Goal: Information Seeking & Learning: Learn about a topic

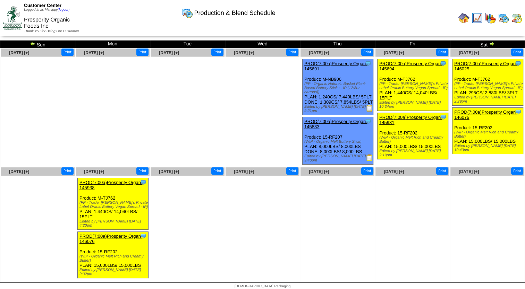
click at [487, 19] on img at bounding box center [490, 17] width 11 height 11
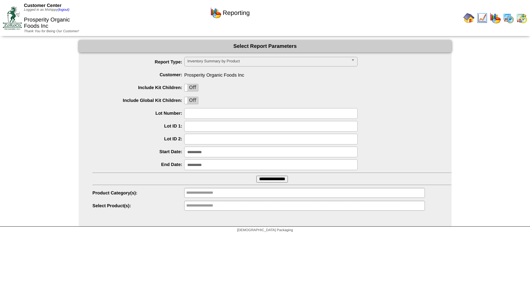
click at [222, 155] on input "**********" at bounding box center [270, 152] width 173 height 11
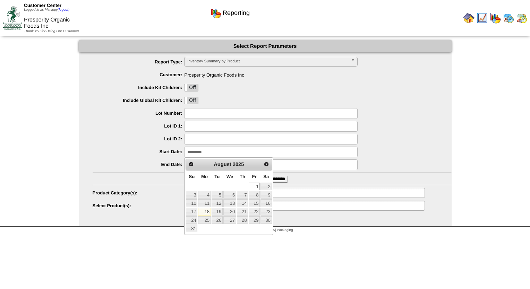
click at [206, 212] on link "18" at bounding box center [204, 212] width 12 height 8
type input "**********"
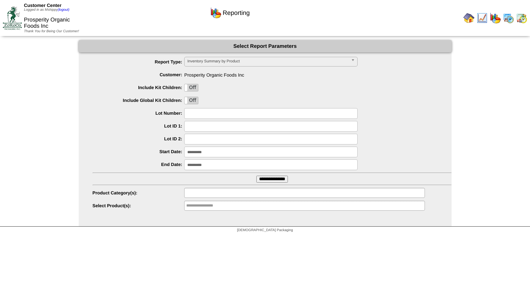
click at [214, 194] on input "text" at bounding box center [208, 193] width 44 height 9
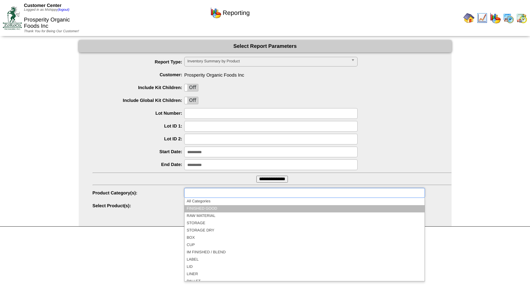
click at [212, 211] on li "FINISHED GOOD" at bounding box center [305, 208] width 240 height 7
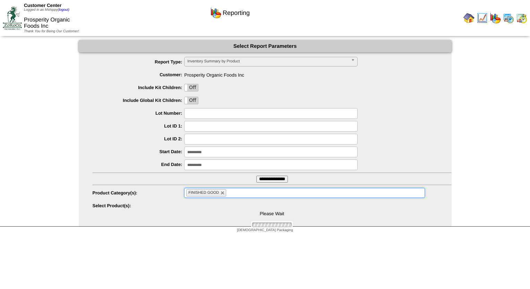
click at [263, 181] on input "**********" at bounding box center [272, 179] width 32 height 7
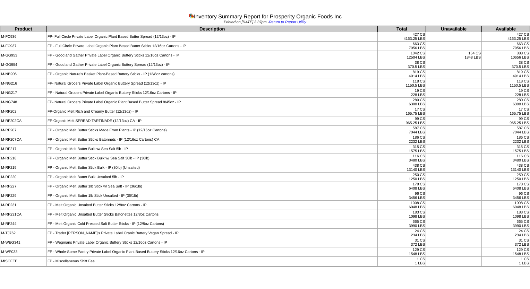
click at [273, 101] on td "FP- Natural Grocers Private Label Organic Plant Based Butter Spread 8/45oz - IP" at bounding box center [211, 102] width 331 height 9
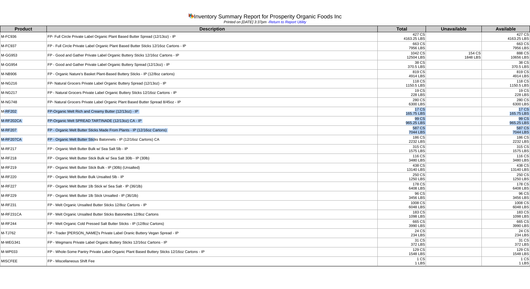
drag, startPoint x: 4, startPoint y: 109, endPoint x: 93, endPoint y: 134, distance: 92.6
click at [93, 134] on tbody "Product Description Total Unavailable Available M-FC936 FP- Full Circle Private…" at bounding box center [265, 146] width 530 height 240
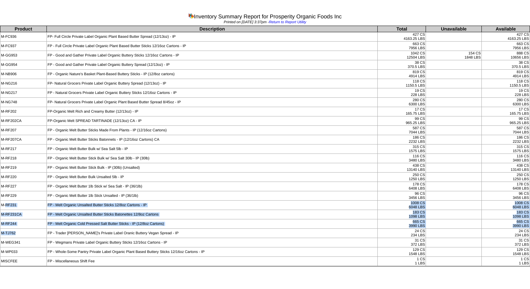
drag, startPoint x: 5, startPoint y: 204, endPoint x: 43, endPoint y: 228, distance: 44.5
click at [43, 228] on tbody "Product Description Total Unavailable Available M-FC936 FP- Full Circle Private…" at bounding box center [265, 146] width 530 height 240
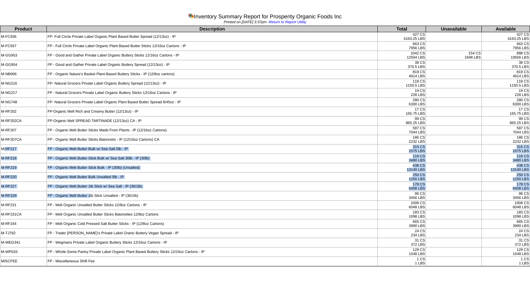
drag, startPoint x: 3, startPoint y: 148, endPoint x: 89, endPoint y: 195, distance: 98.1
click at [89, 195] on tbody "Product Description Total Unavailable Available M-FC936 FP- Full Circle Private…" at bounding box center [265, 146] width 530 height 240
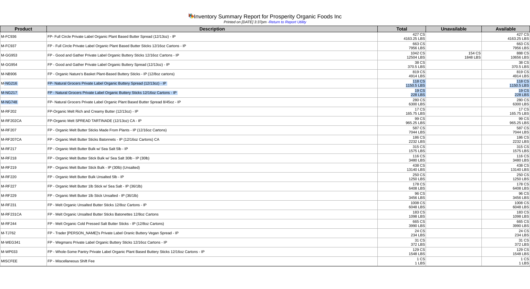
drag, startPoint x: 3, startPoint y: 82, endPoint x: 47, endPoint y: 99, distance: 47.4
click at [47, 99] on tbody "Product Description Total Unavailable Available M-FC936 FP- Full Circle Private…" at bounding box center [265, 146] width 530 height 240
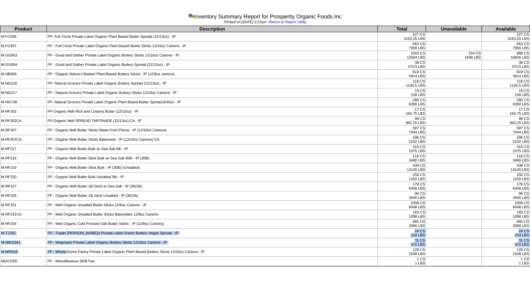
drag, startPoint x: 2, startPoint y: 231, endPoint x: 67, endPoint y: 249, distance: 67.8
click at [67, 249] on tbody "Product Description Total Unavailable Available M-FC936 FP- Full Circle Private…" at bounding box center [265, 146] width 530 height 240
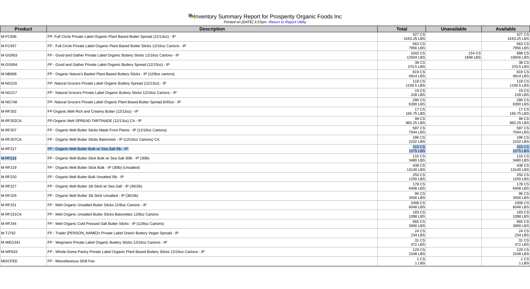
drag, startPoint x: 67, startPoint y: 249, endPoint x: 42, endPoint y: 153, distance: 99.5
click at [42, 153] on tbody "Product Description Total Unavailable Available M-FC936 FP- Full Circle Private…" at bounding box center [265, 146] width 530 height 240
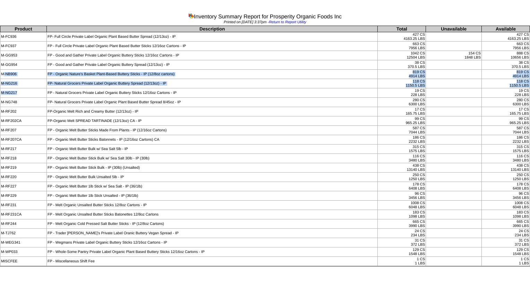
drag, startPoint x: 7, startPoint y: 76, endPoint x: 29, endPoint y: 88, distance: 25.7
click at [29, 88] on tbody "Product Description Total Unavailable Available M-FC936 FP- Full Circle Private…" at bounding box center [265, 146] width 530 height 240
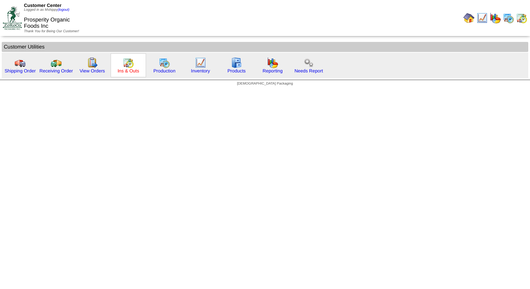
click at [127, 70] on link "Ins & Outs" at bounding box center [129, 70] width 22 height 5
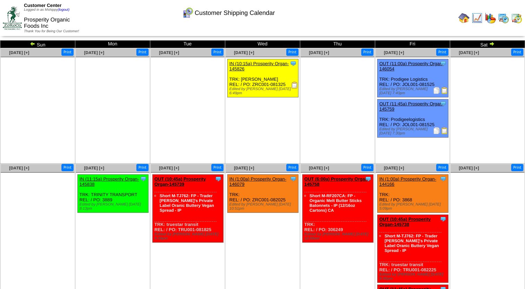
click at [445, 130] on img at bounding box center [444, 130] width 7 height 7
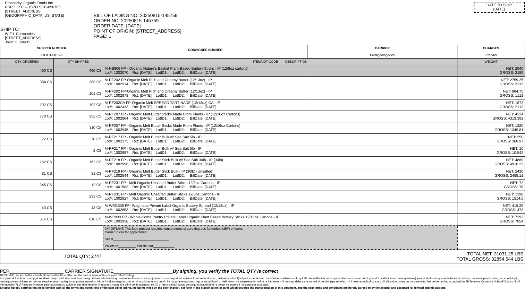
scroll to position [47, 0]
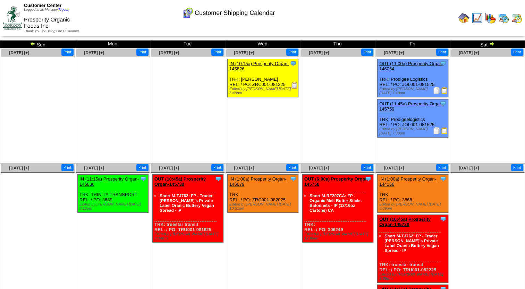
click at [501, 20] on img at bounding box center [503, 17] width 11 height 11
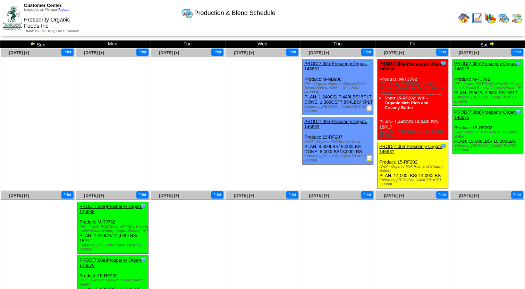
click at [157, 95] on ul at bounding box center [188, 109] width 74 height 104
click at [276, 85] on ul at bounding box center [263, 109] width 74 height 104
